Goal: Task Accomplishment & Management: Manage account settings

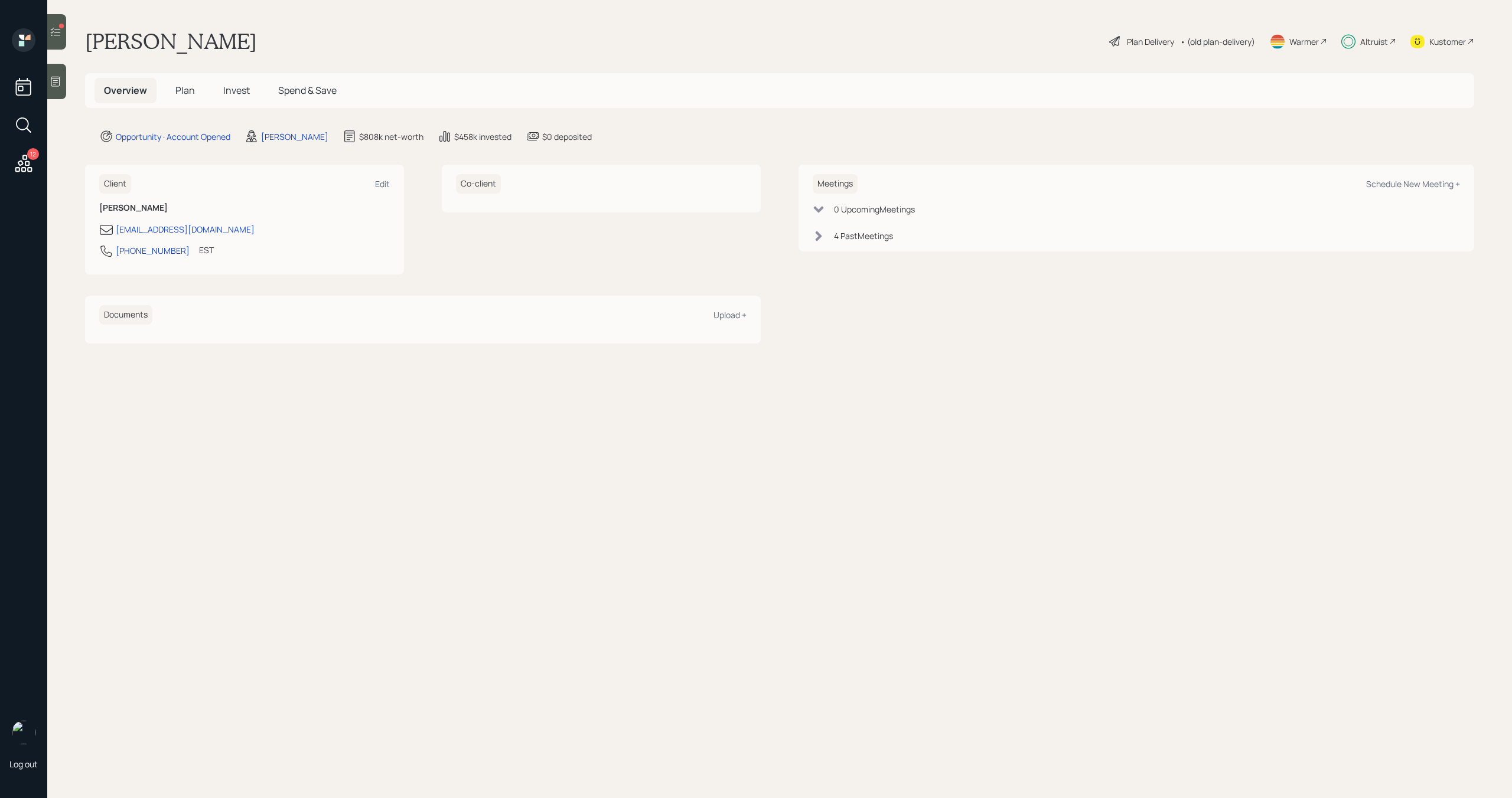
click at [64, 37] on div at bounding box center [57, 31] width 19 height 35
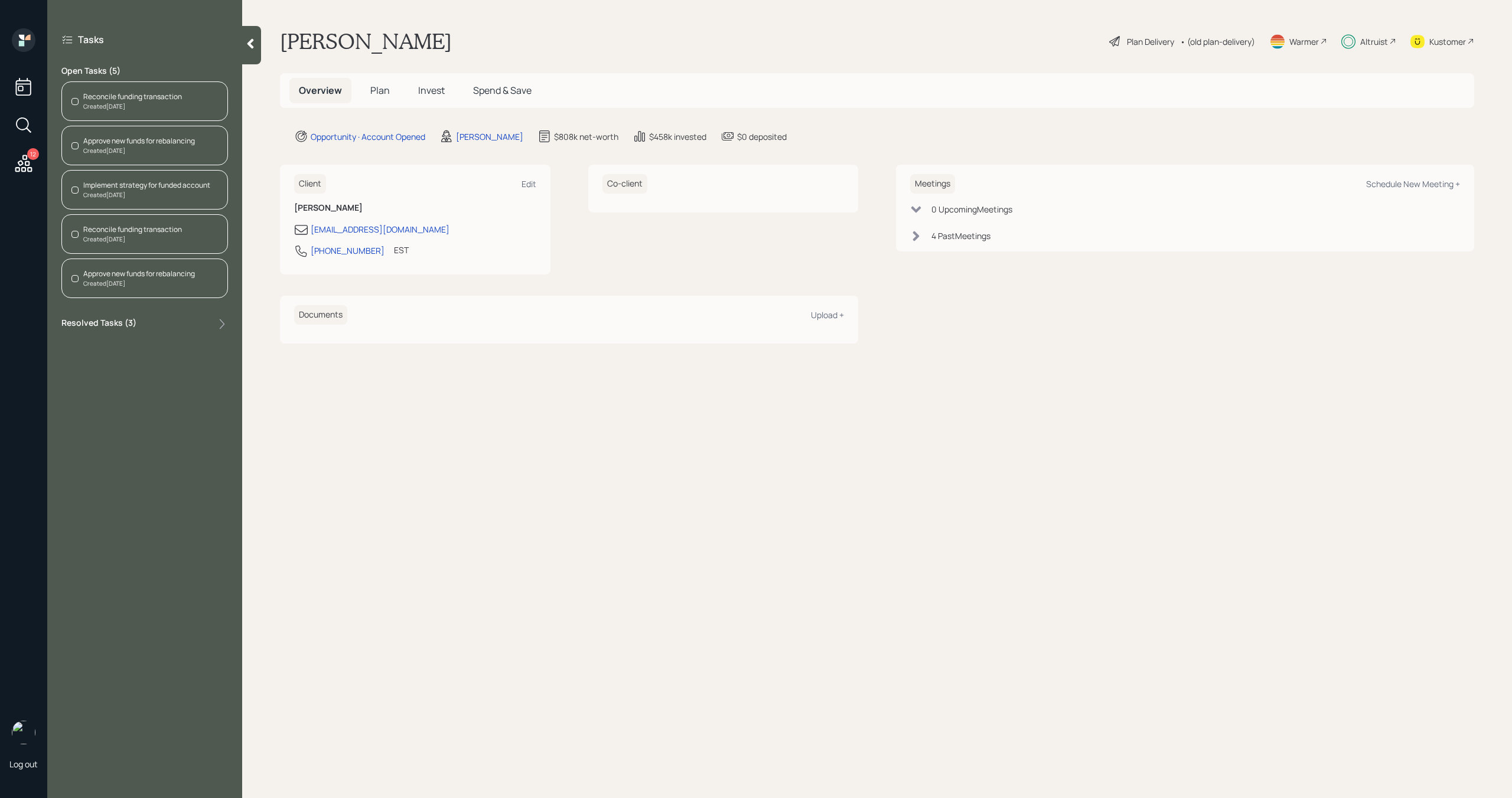
click at [149, 111] on div "Reconcile funding transaction Created [DATE]" at bounding box center [145, 101] width 167 height 39
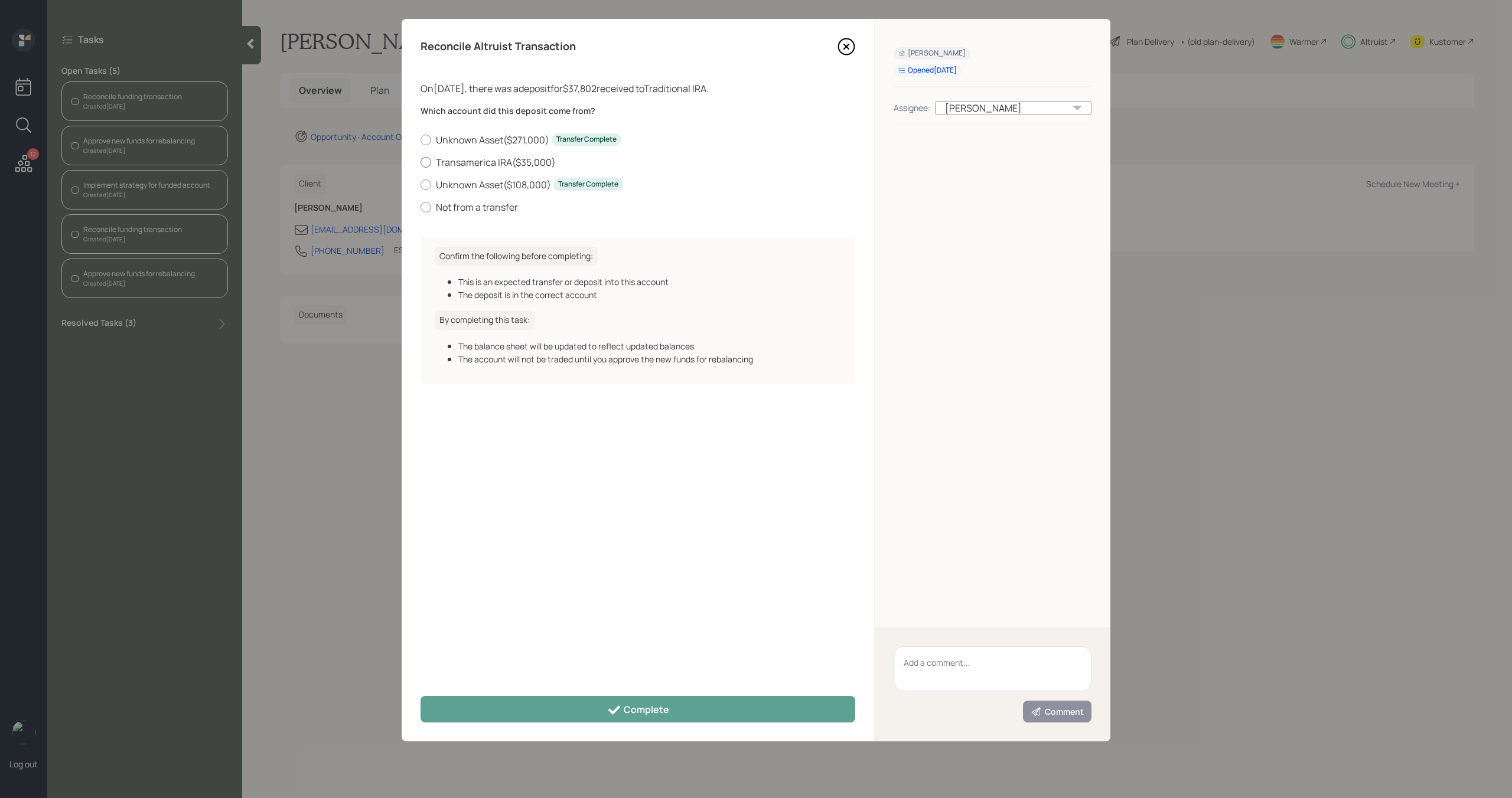
click at [512, 164] on label "Transamerica IRA ( $35,000 )" at bounding box center [638, 162] width 434 height 13
click at [420, 163] on input "Transamerica IRA ( $35,000 )" at bounding box center [420, 162] width 1 height 1
radio input "true"
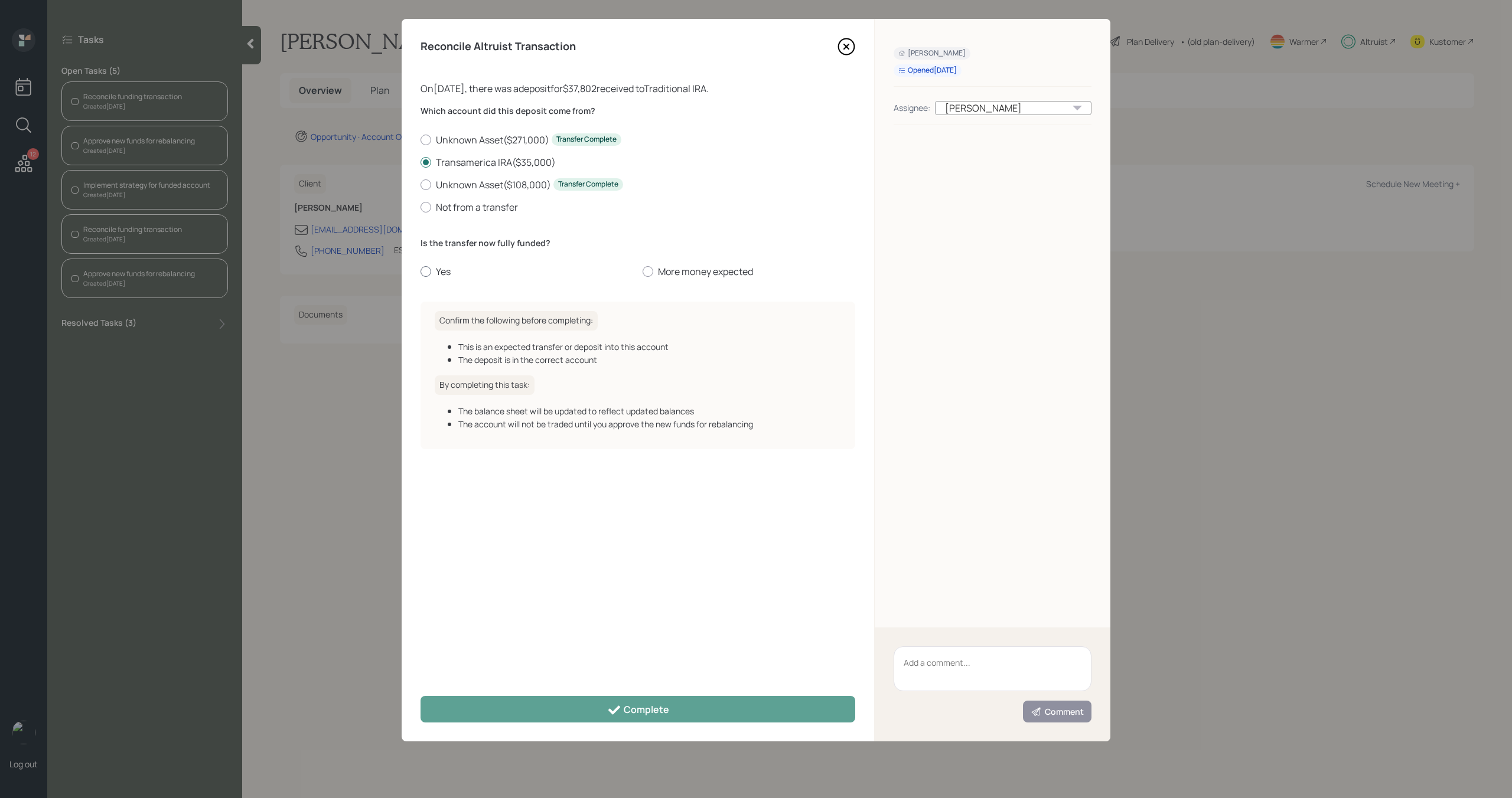
click at [433, 271] on label "Yes" at bounding box center [526, 271] width 213 height 13
click at [420, 272] on input "Yes" at bounding box center [420, 272] width 1 height 1
radio input "true"
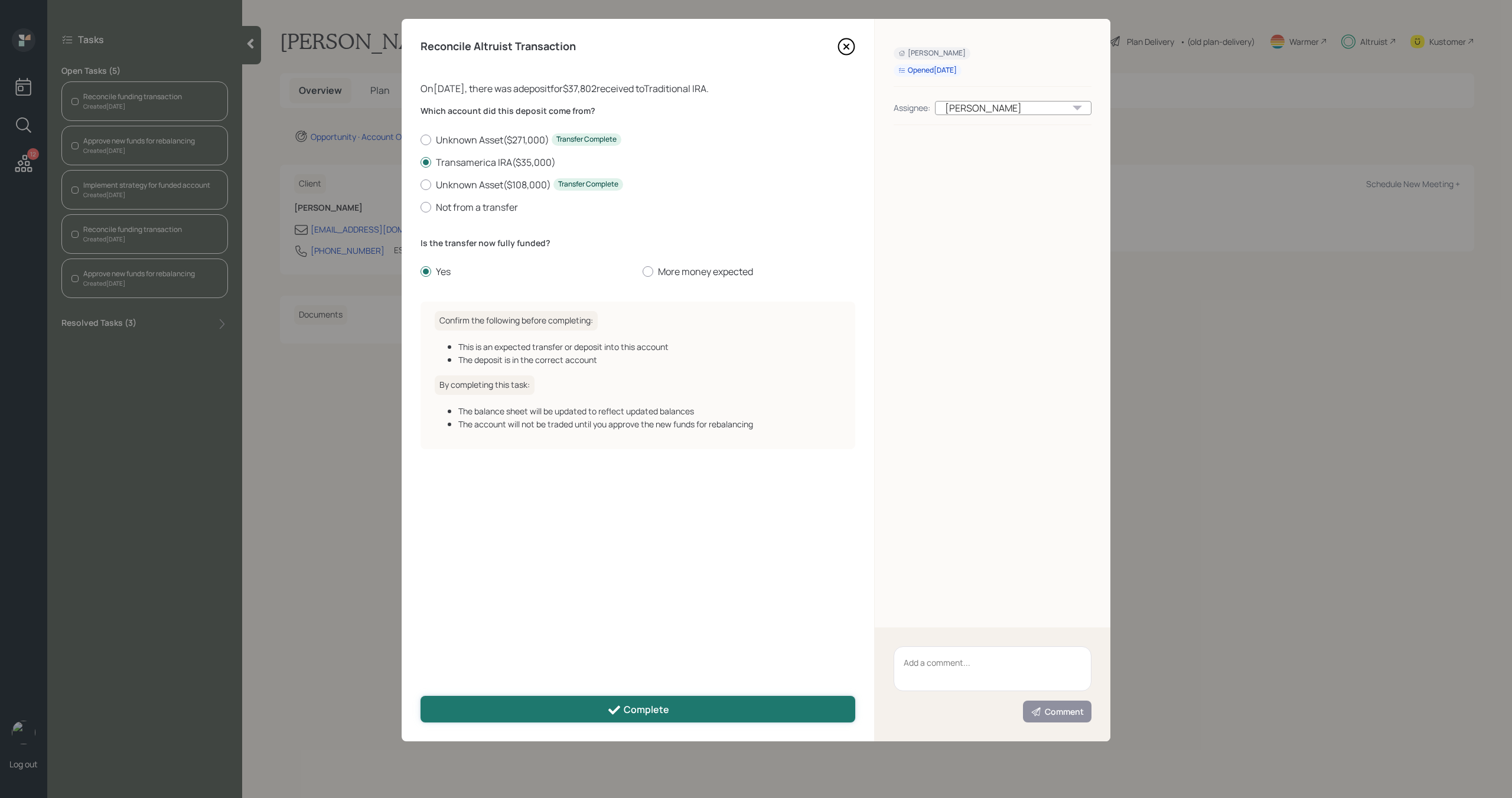
click at [601, 717] on button "Complete" at bounding box center [638, 709] width 434 height 27
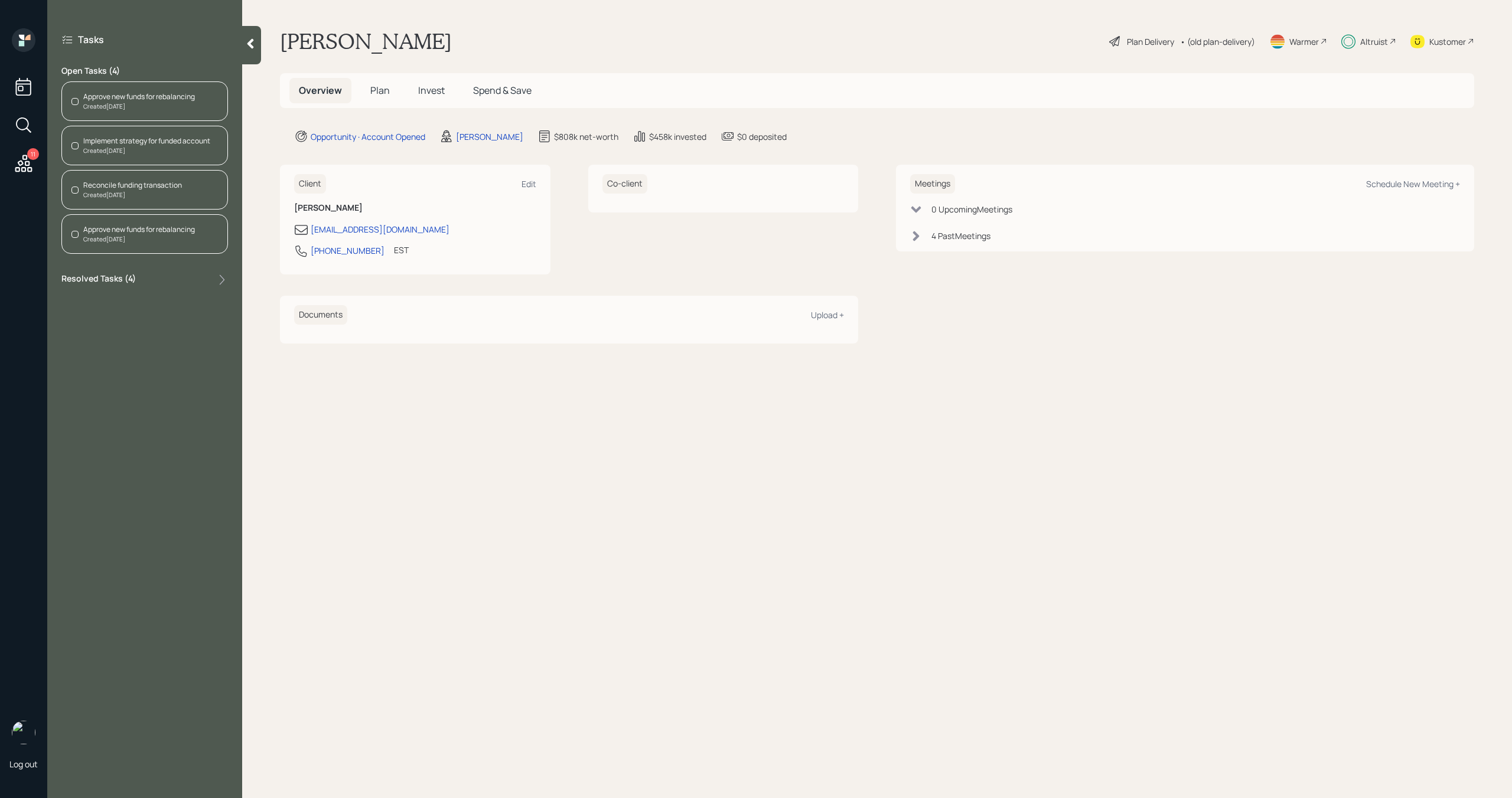
click at [154, 200] on div "Reconcile funding transaction Created [DATE]" at bounding box center [145, 189] width 167 height 39
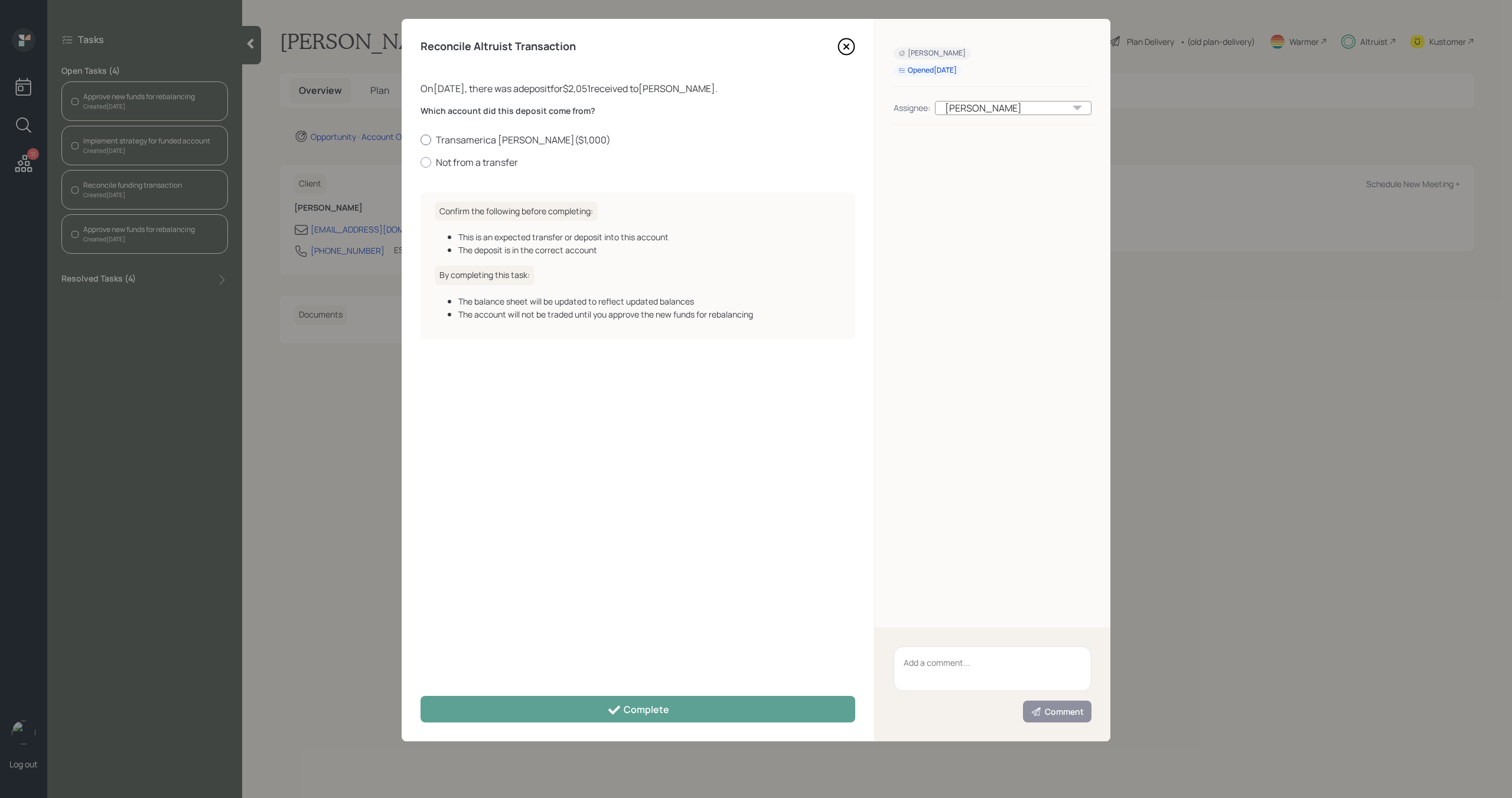
click at [428, 137] on div at bounding box center [426, 140] width 11 height 11
click at [420, 139] on input "Transamerica [PERSON_NAME] ( $1,000 )" at bounding box center [420, 139] width 1 height 1
radio input "true"
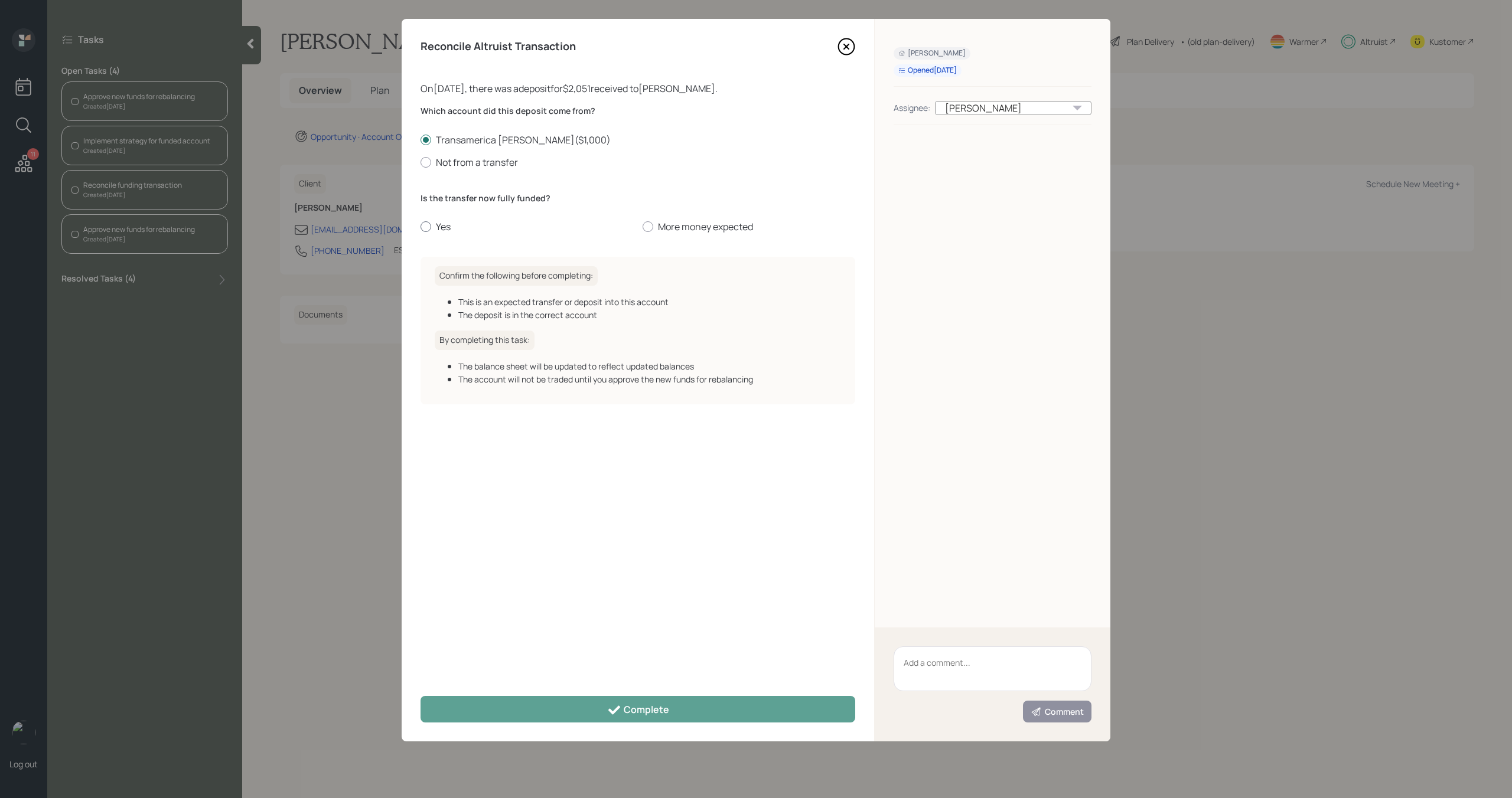
click at [424, 230] on div at bounding box center [426, 226] width 11 height 11
click at [420, 227] on input "Yes" at bounding box center [420, 226] width 1 height 1
radio input "true"
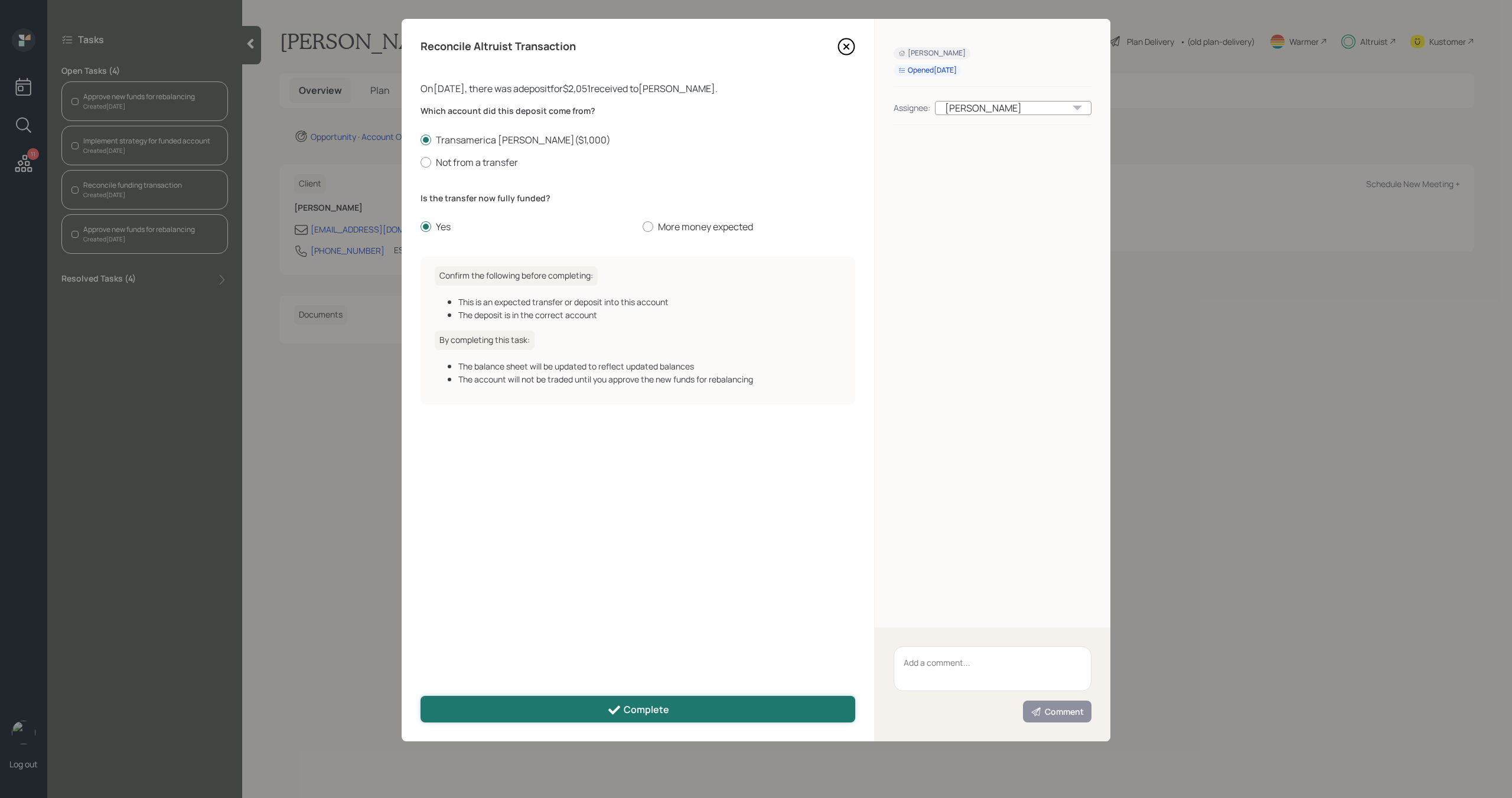
click at [572, 709] on button "Complete" at bounding box center [638, 709] width 434 height 27
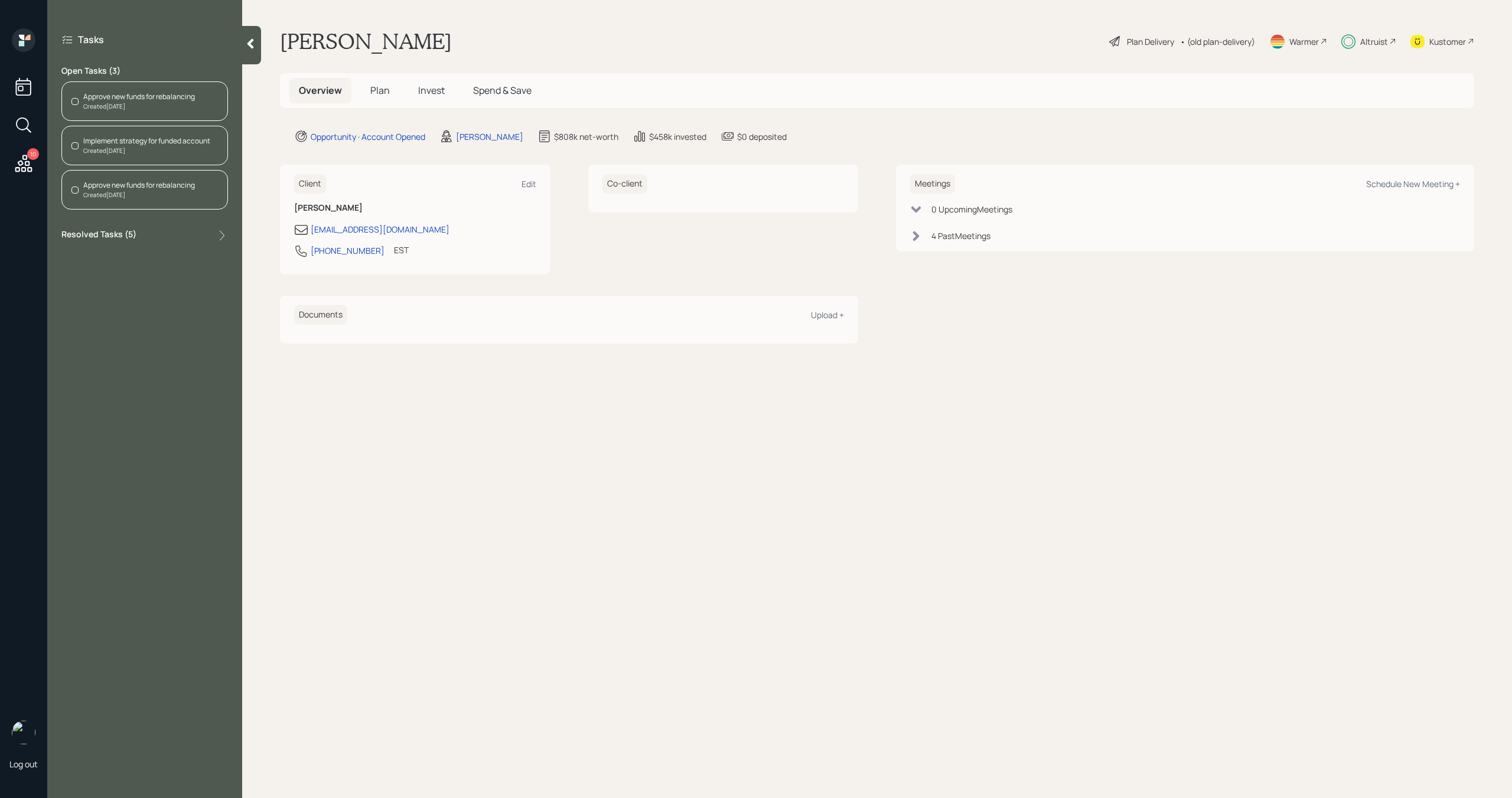
click at [431, 87] on span "Invest" at bounding box center [431, 90] width 27 height 13
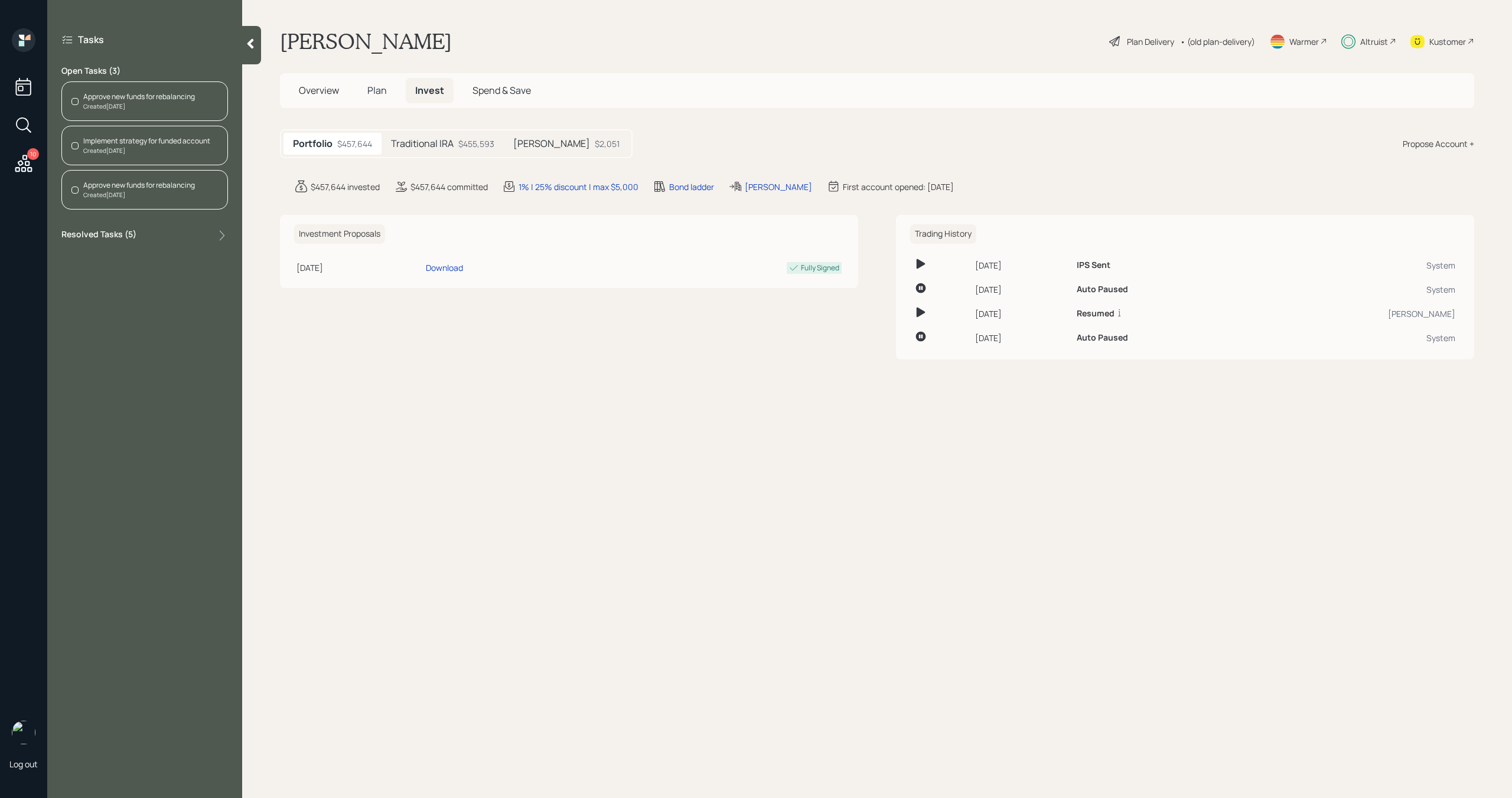
click at [447, 138] on h5 "Traditional IRA" at bounding box center [422, 143] width 63 height 11
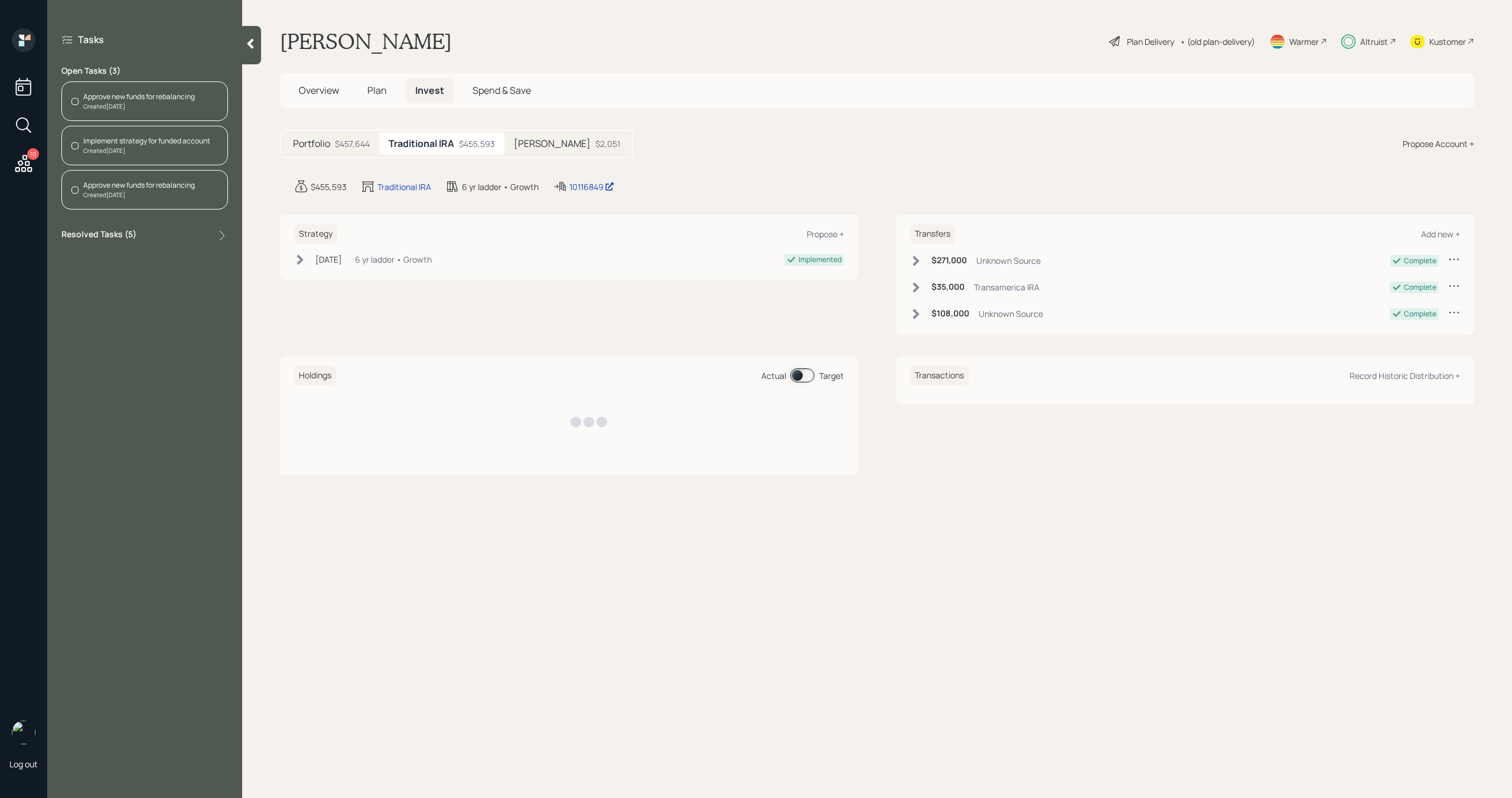
click at [534, 138] on h5 "[PERSON_NAME]" at bounding box center [552, 143] width 77 height 11
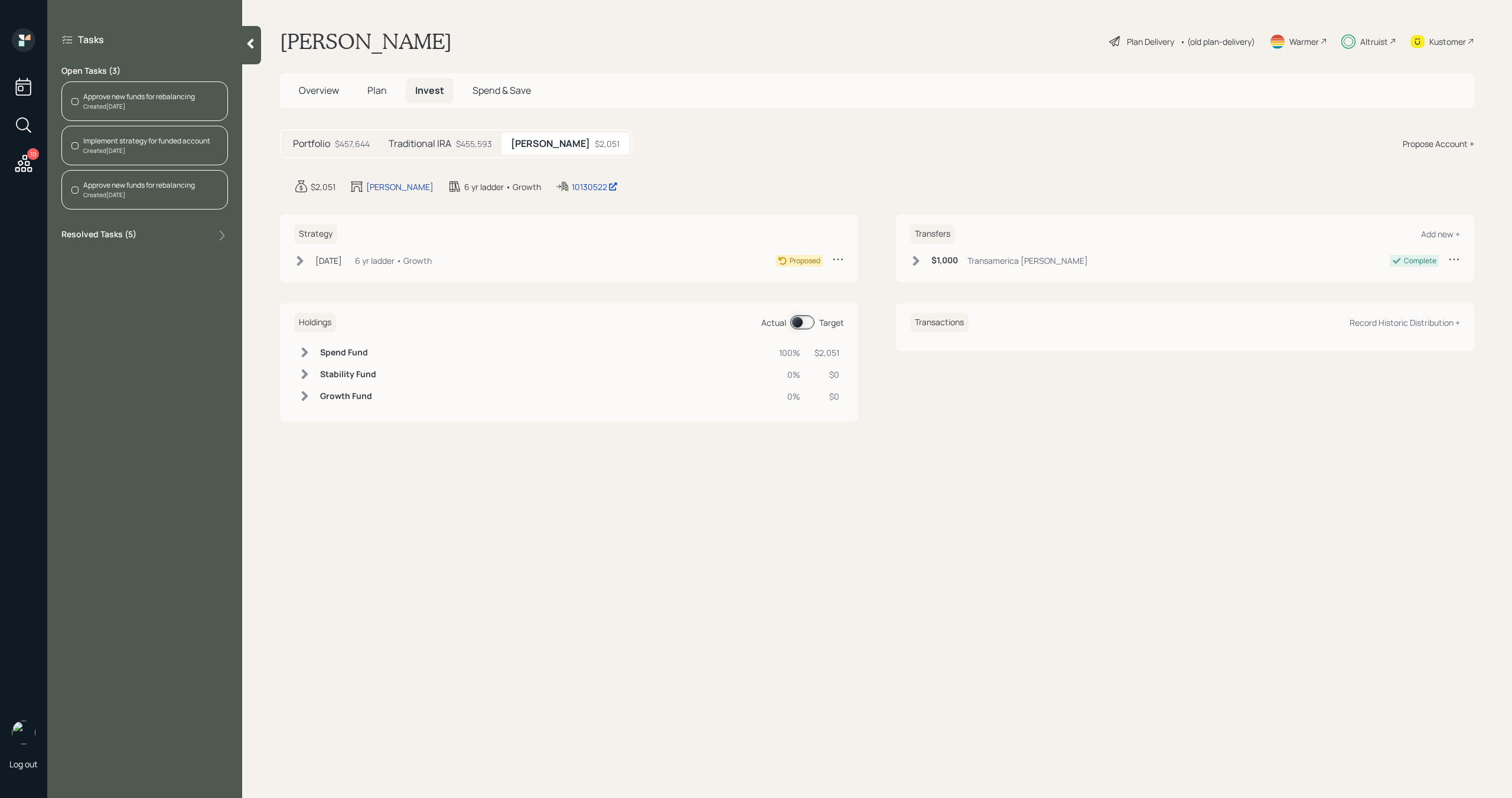
click at [295, 258] on icon at bounding box center [300, 261] width 12 height 12
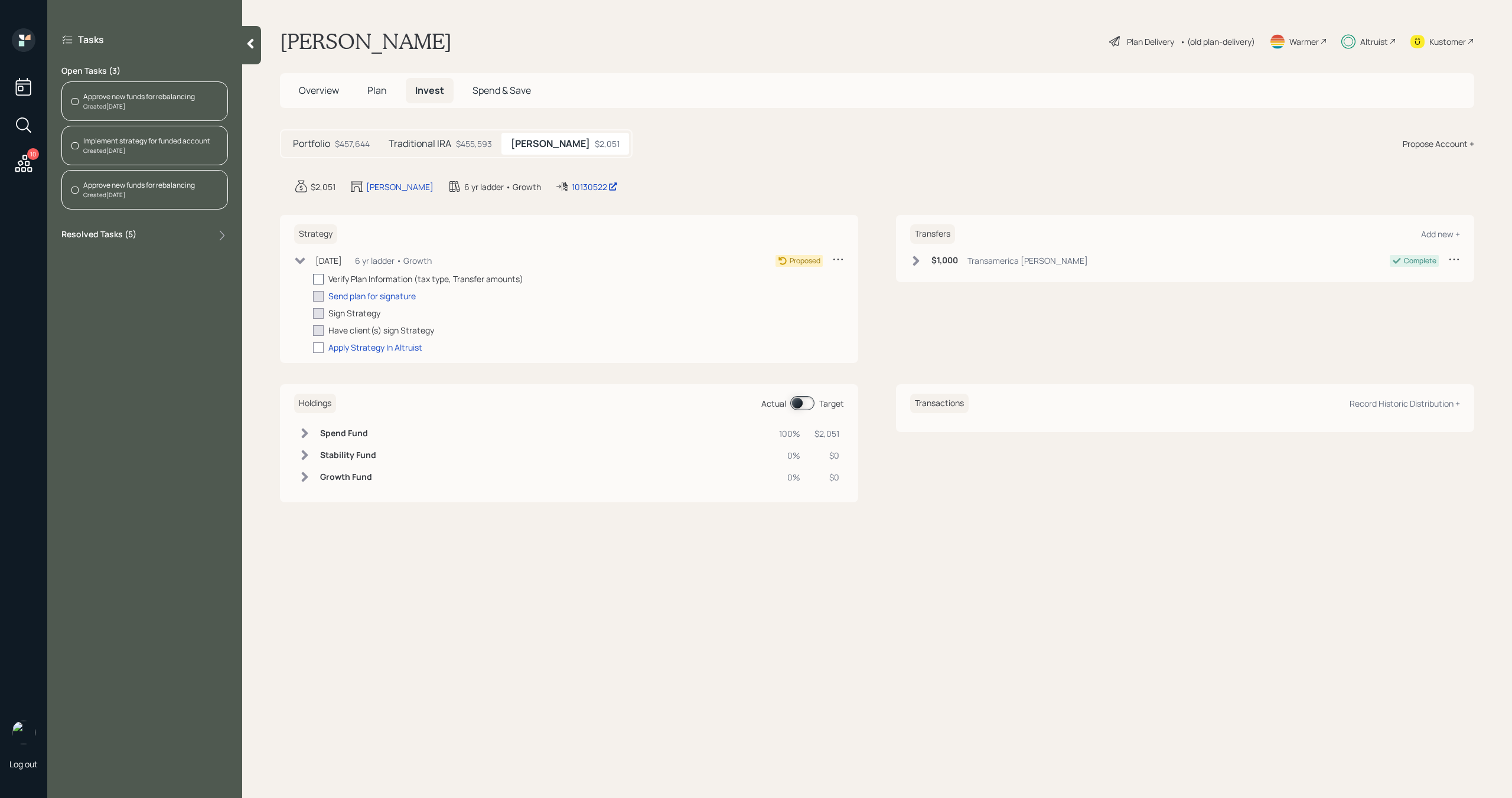
click at [322, 280] on div at bounding box center [319, 279] width 11 height 11
click at [313, 279] on input "checkbox" at bounding box center [313, 278] width 1 height 1
checkbox input "true"
click at [353, 294] on div "Send plan for signature" at bounding box center [372, 296] width 87 height 13
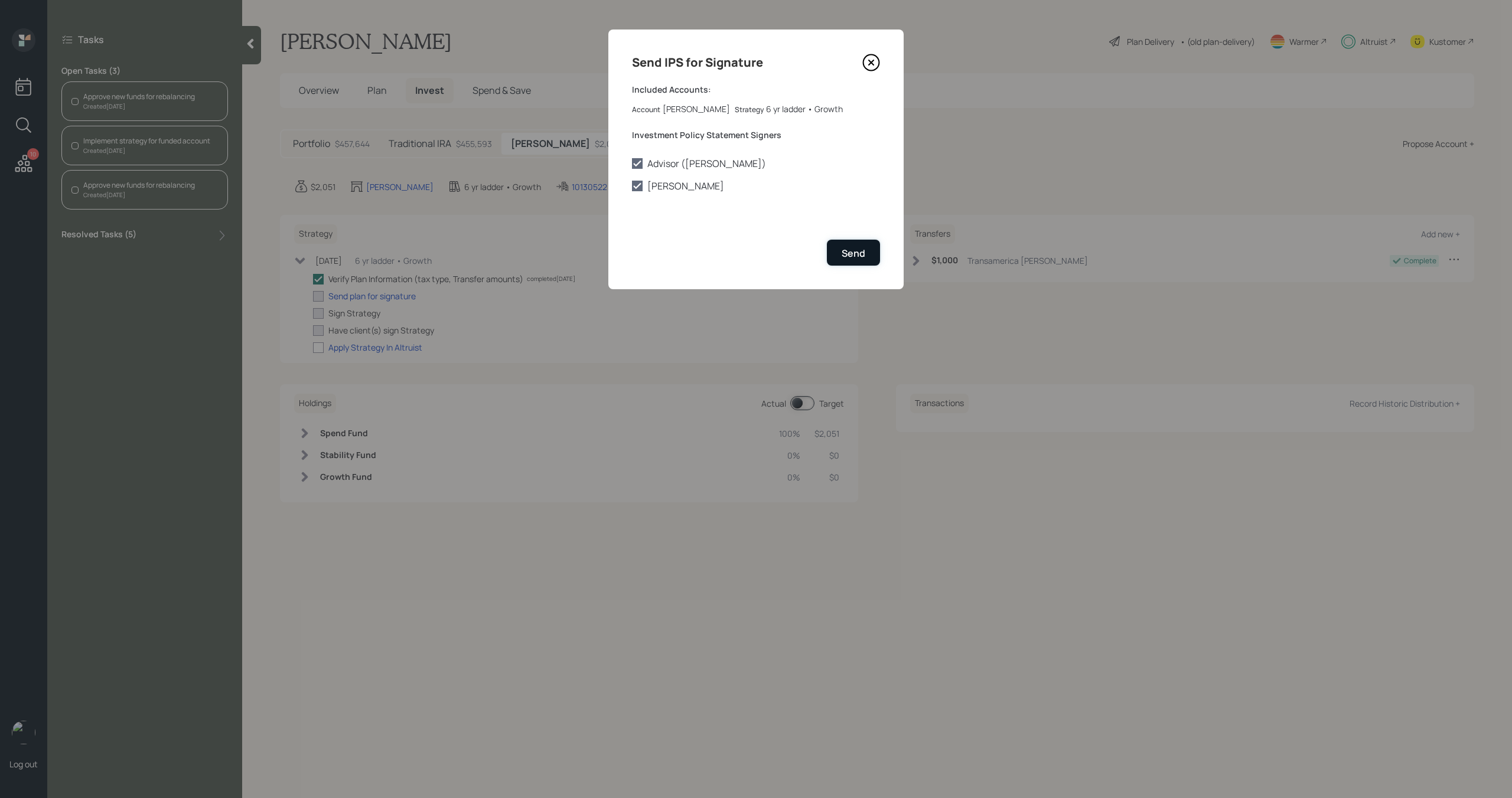
click at [836, 254] on button "Send" at bounding box center [854, 252] width 53 height 25
checkbox input "true"
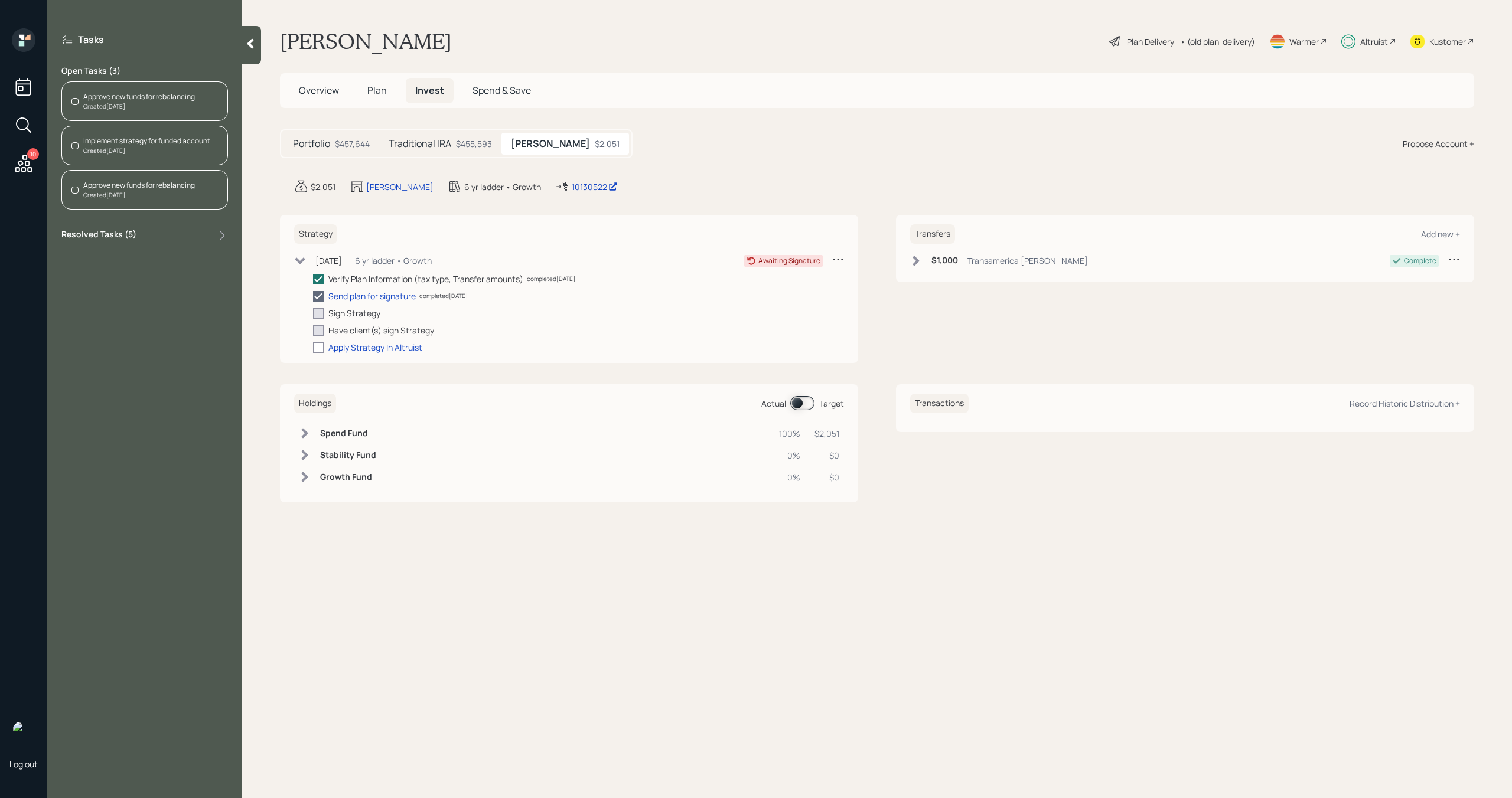
click at [174, 107] on div "Created [DATE]" at bounding box center [139, 106] width 111 height 9
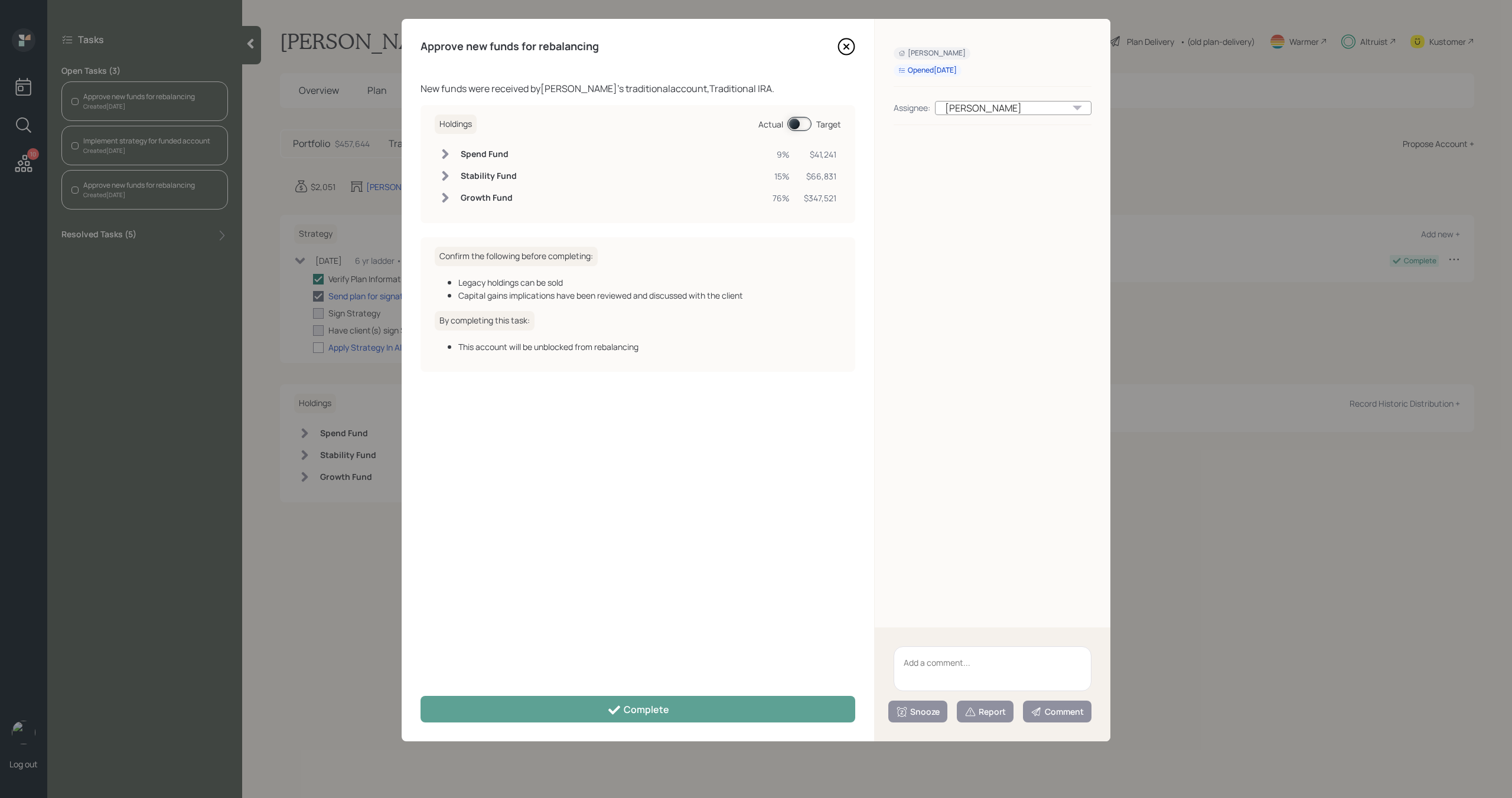
click at [802, 127] on span at bounding box center [799, 123] width 24 height 14
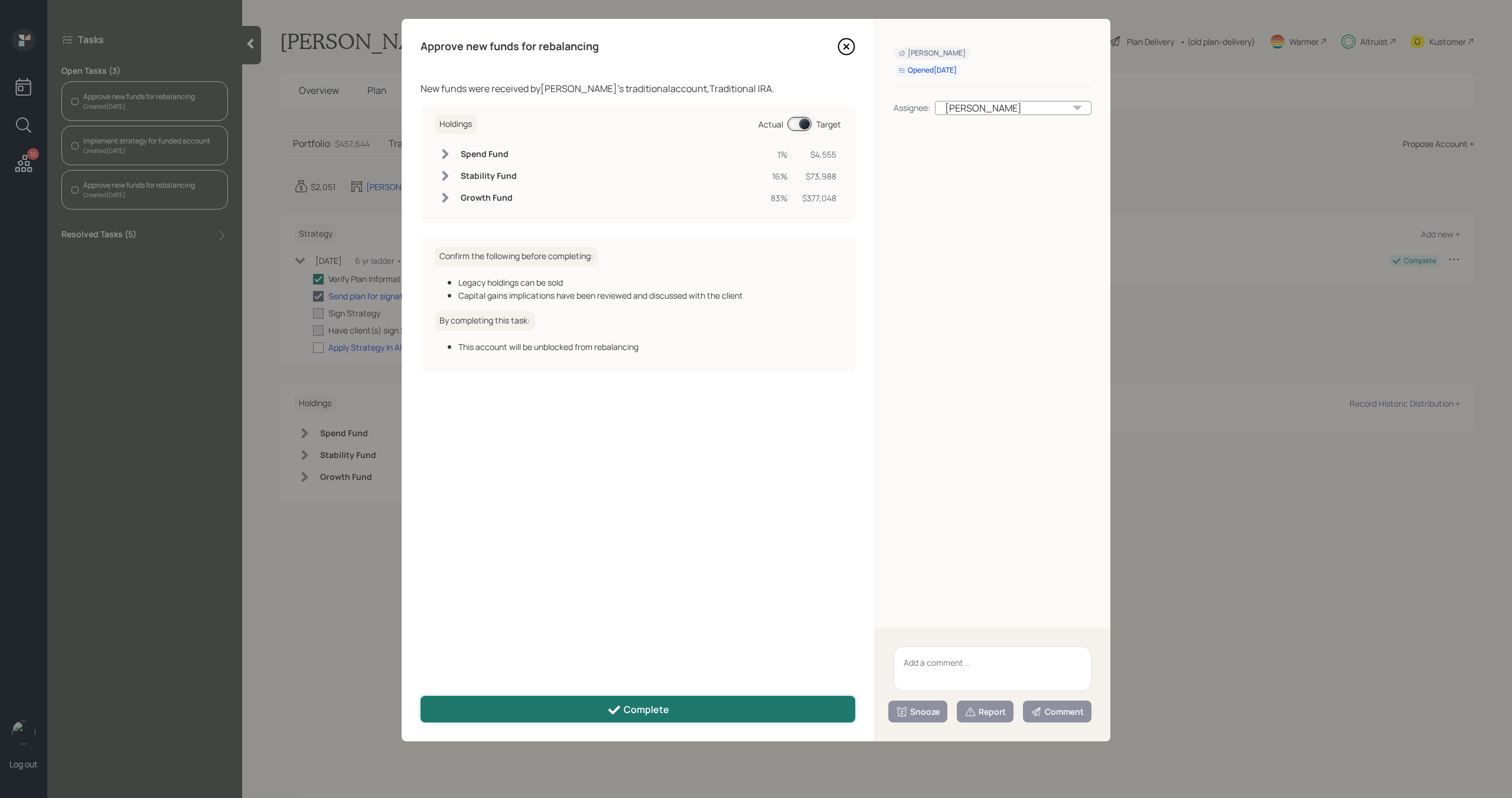
click at [677, 696] on button "Complete" at bounding box center [638, 709] width 434 height 27
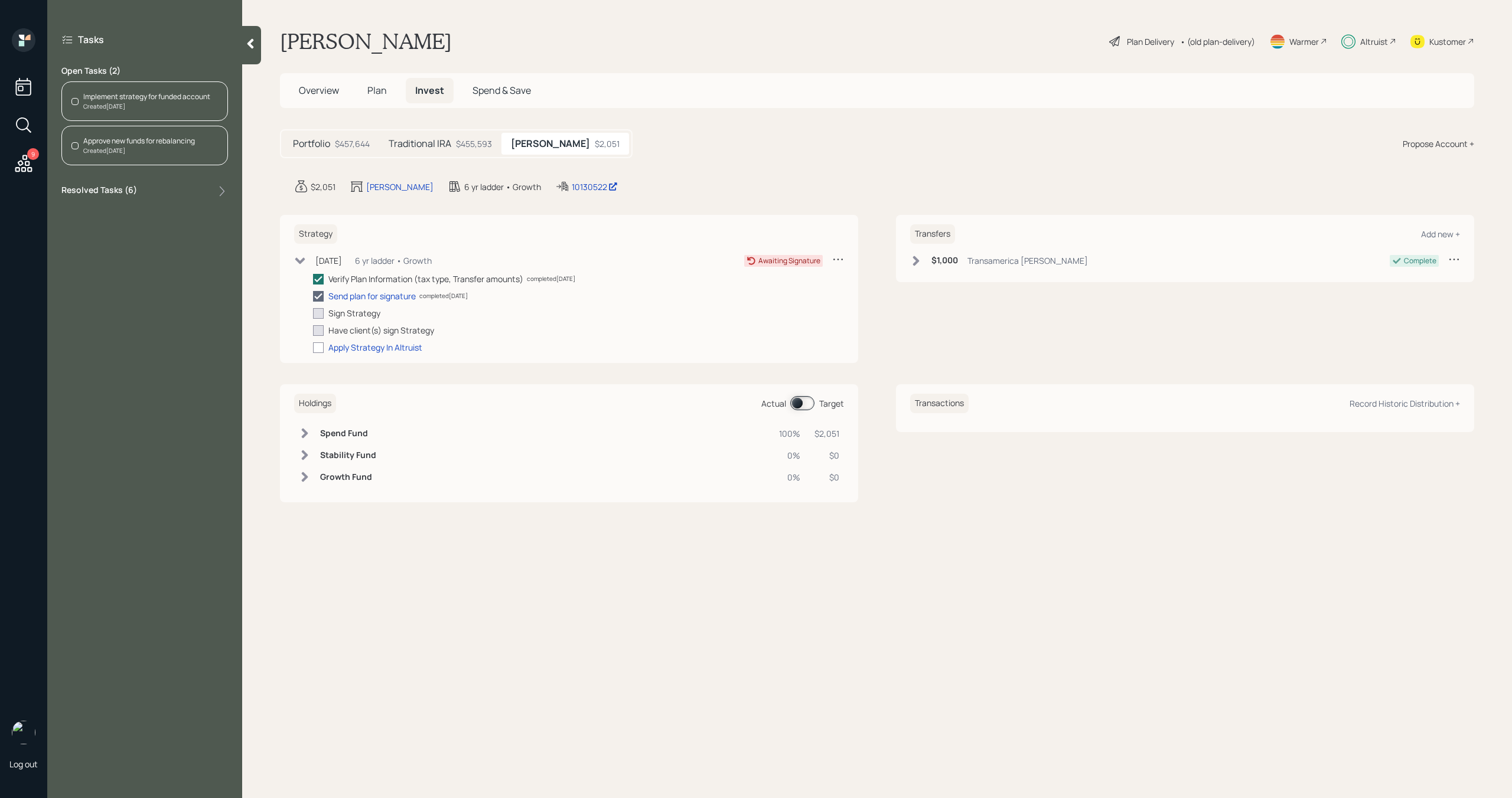
click at [148, 143] on div "Approve new funds for rebalancing" at bounding box center [139, 141] width 111 height 11
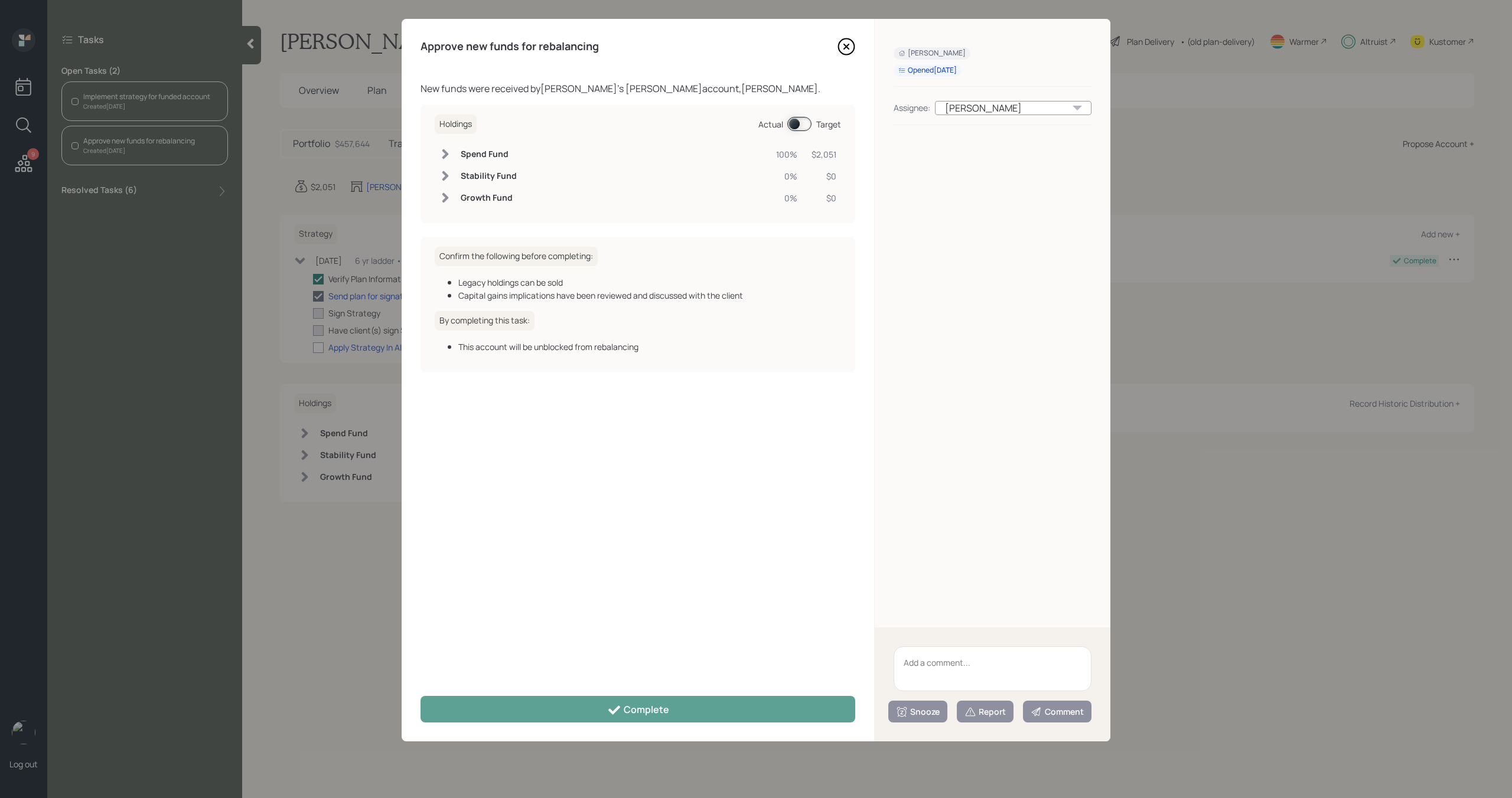
click at [802, 126] on span at bounding box center [799, 123] width 24 height 14
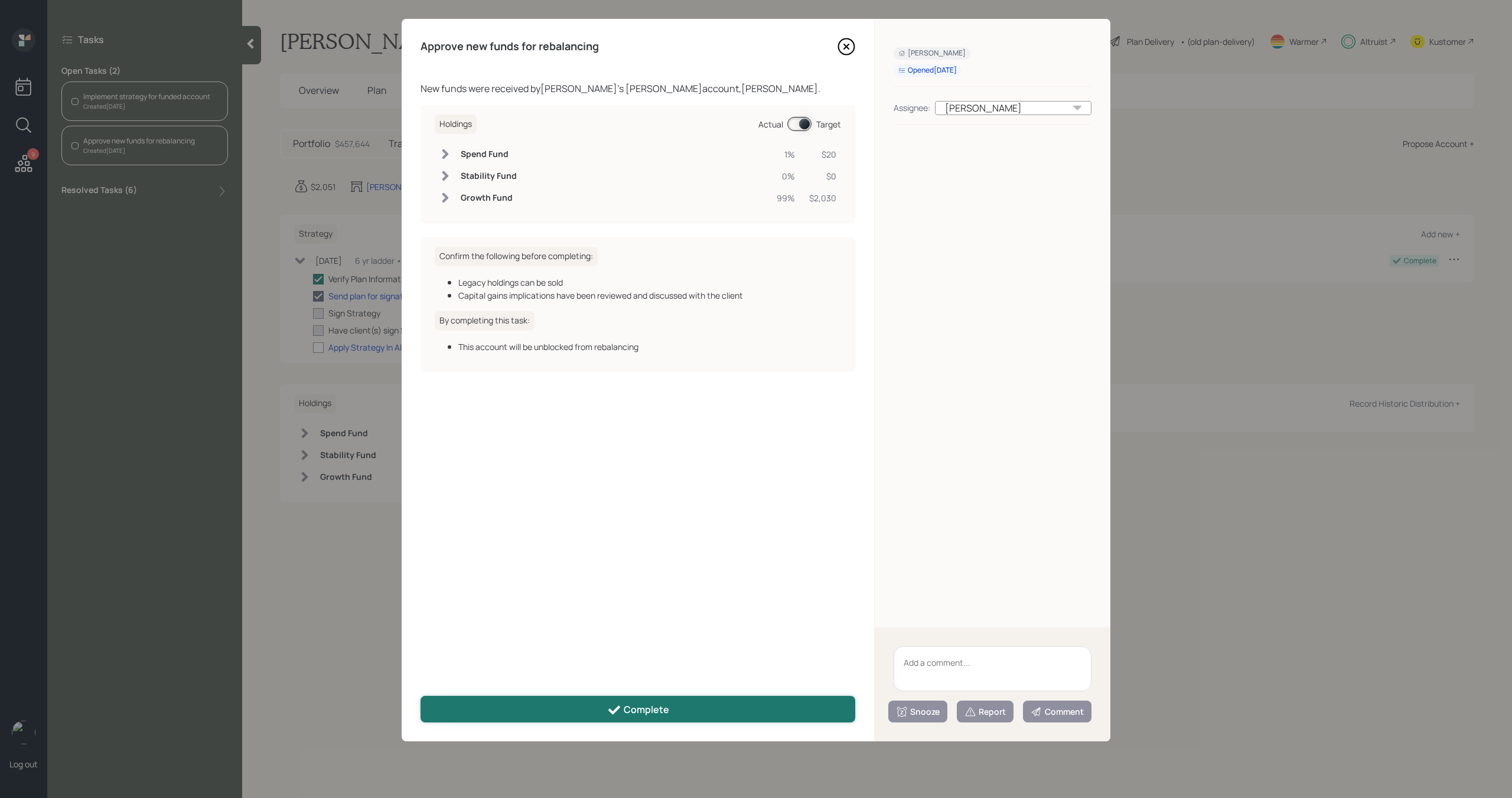
click at [631, 712] on div "Complete" at bounding box center [638, 709] width 62 height 14
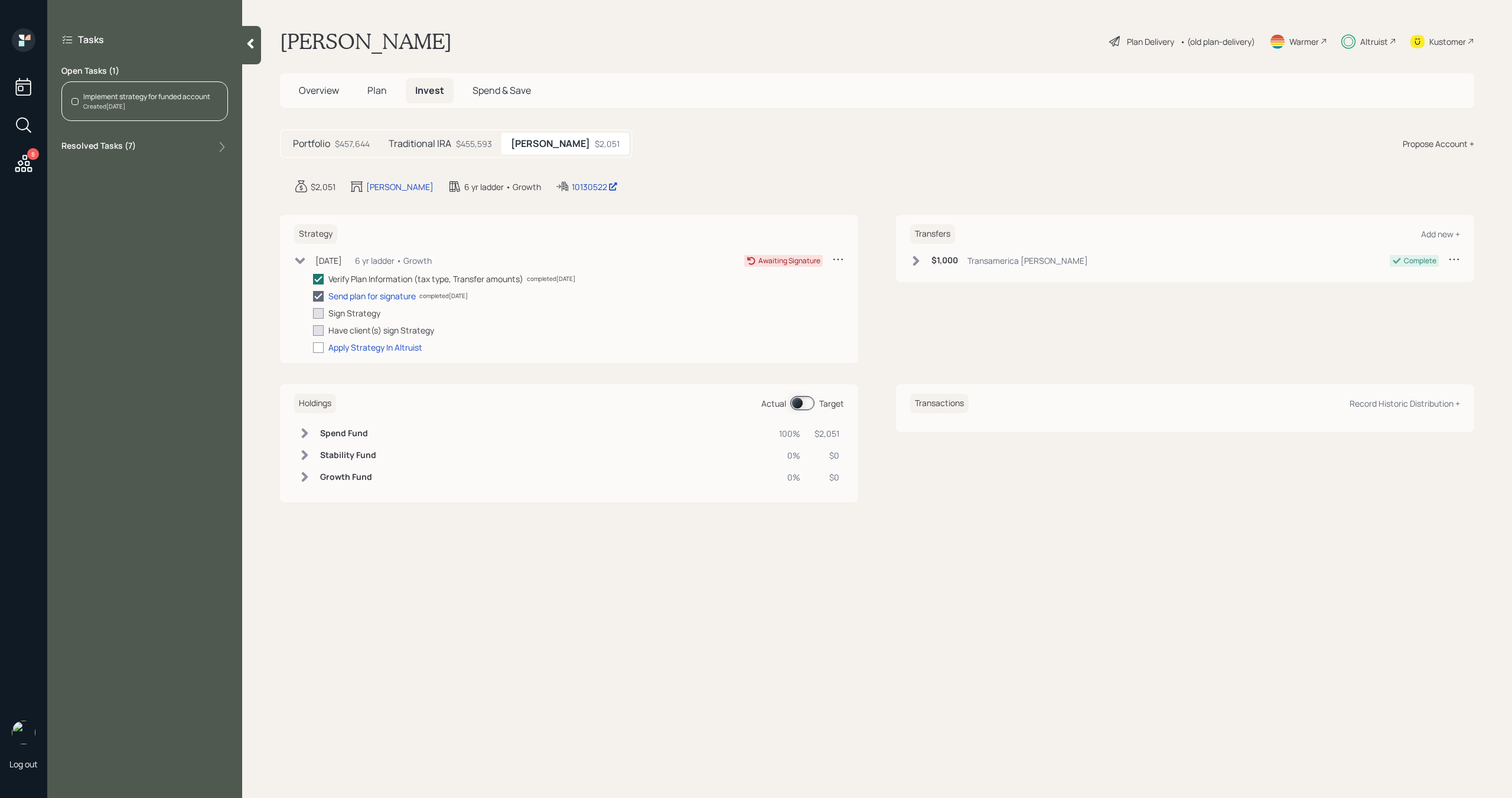
click at [22, 163] on icon at bounding box center [24, 163] width 17 height 17
